Goal: Contribute content

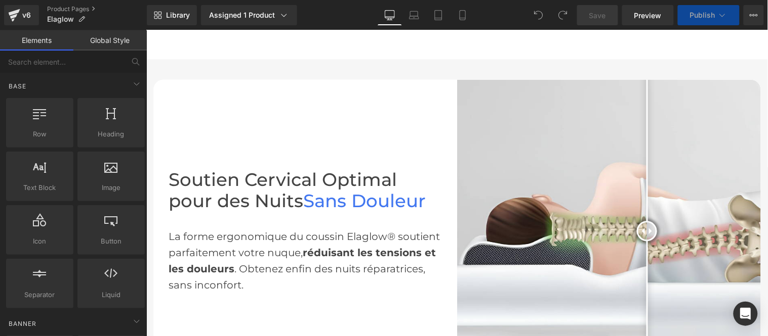
scroll to position [337, 0]
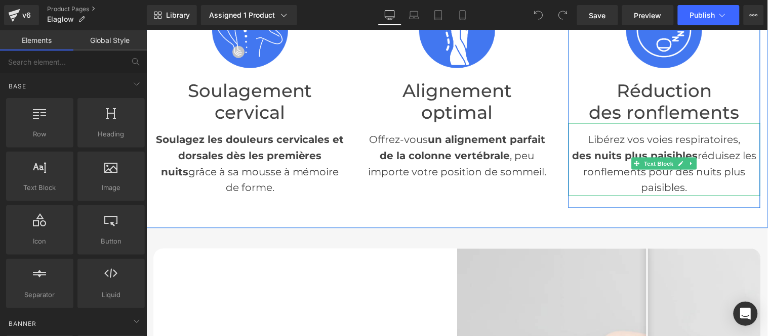
click at [695, 152] on p "des nuits plus paisibles réduisez les ronflements pour des nuits plus paisibles." at bounding box center [664, 171] width 192 height 49
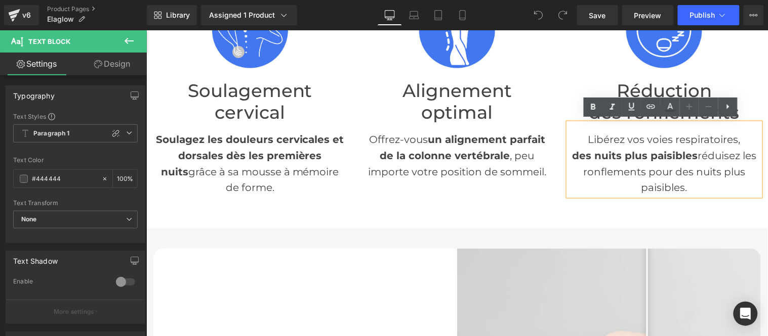
click at [692, 151] on p "des nuits plus paisibles réduisez les ronflements pour des nuits plus paisibles." at bounding box center [664, 171] width 192 height 49
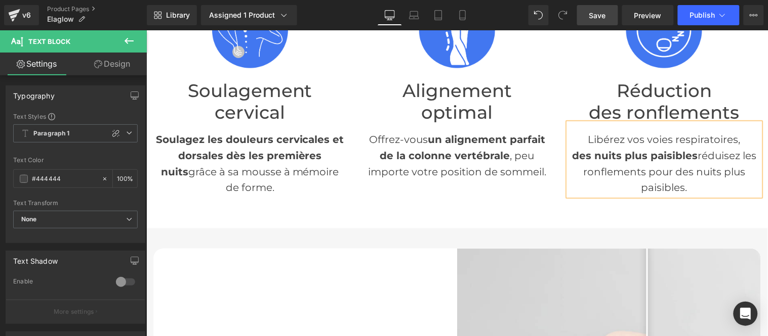
click at [593, 14] on span "Save" at bounding box center [597, 15] width 17 height 11
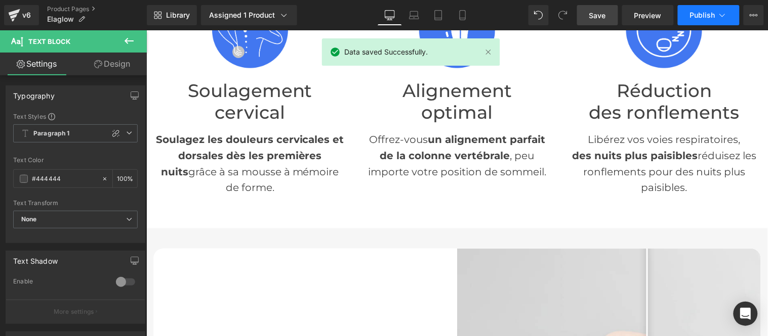
click at [699, 11] on span "Publish" at bounding box center [702, 15] width 25 height 8
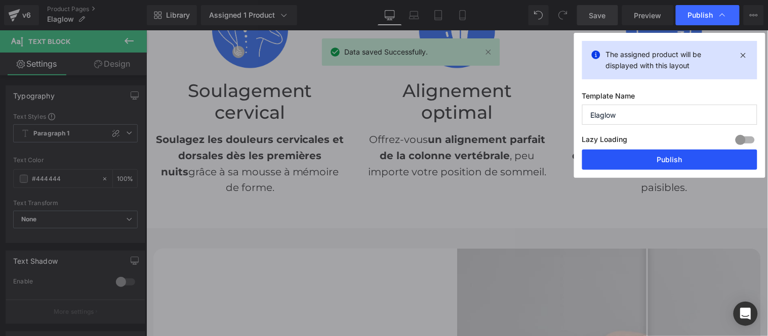
click at [663, 161] on button "Publish" at bounding box center [669, 160] width 175 height 20
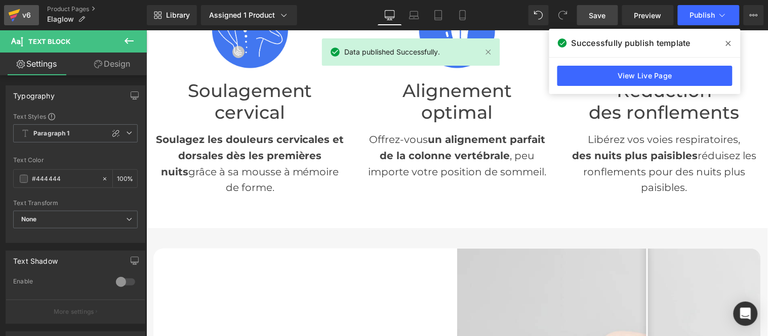
click at [23, 21] on div "v6" at bounding box center [26, 15] width 13 height 13
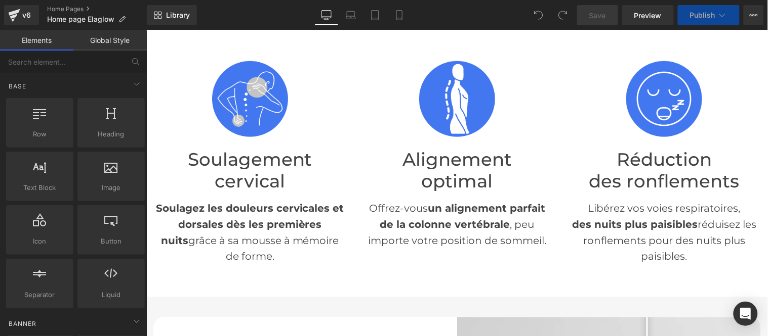
scroll to position [281, 0]
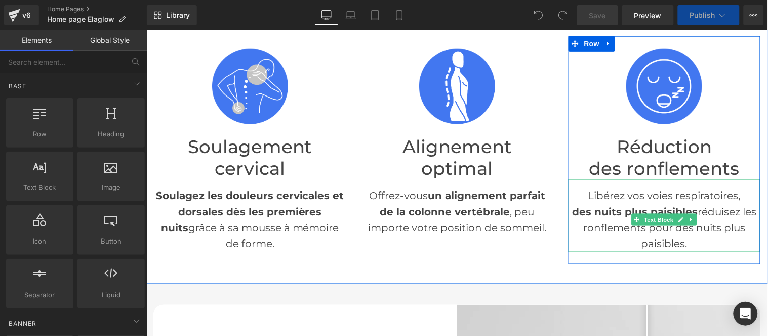
click at [690, 209] on p "des nuits plus paisibles réduisez les ronflements pour des nuits plus paisibles." at bounding box center [664, 227] width 192 height 49
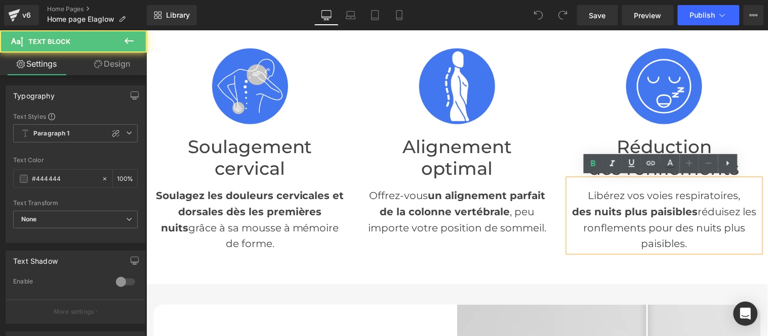
drag, startPoint x: 692, startPoint y: 209, endPoint x: 689, endPoint y: 238, distance: 29.0
click at [693, 209] on p "des nuits plus paisibles réduisez les ronflements pour des nuits plus paisibles." at bounding box center [664, 227] width 192 height 49
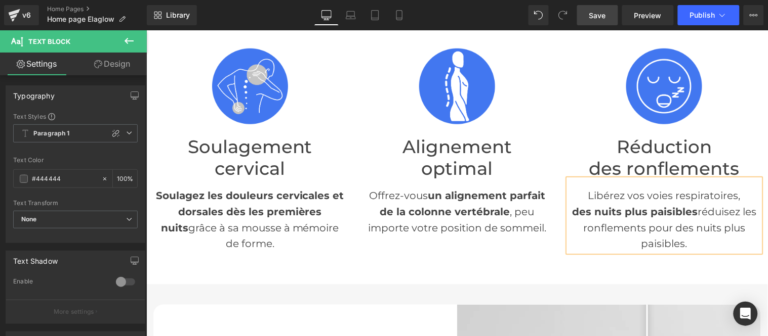
click at [602, 17] on span "Save" at bounding box center [597, 15] width 17 height 11
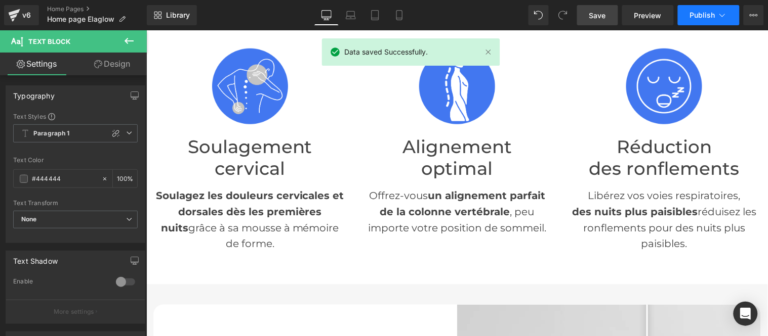
click at [696, 11] on span "Publish" at bounding box center [702, 15] width 25 height 8
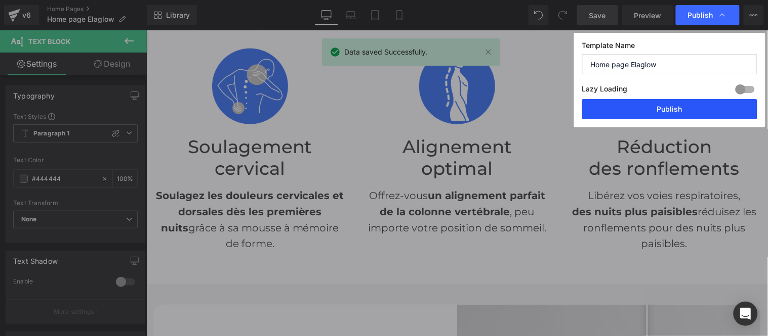
click at [660, 109] on button "Publish" at bounding box center [669, 109] width 175 height 20
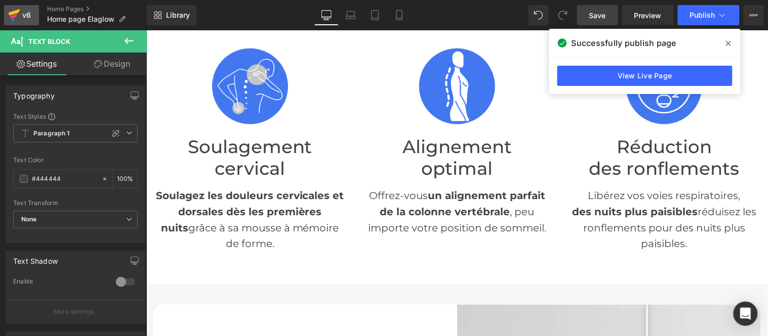
click at [18, 15] on icon at bounding box center [14, 15] width 12 height 25
